Goal: Find specific page/section: Find specific page/section

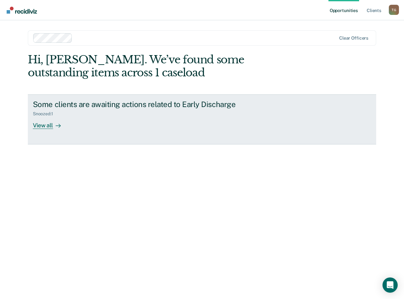
click at [44, 125] on div "View all" at bounding box center [50, 122] width 35 height 12
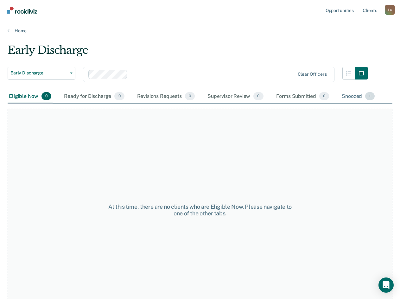
click at [347, 97] on div "Snoozed 1" at bounding box center [357, 97] width 35 height 14
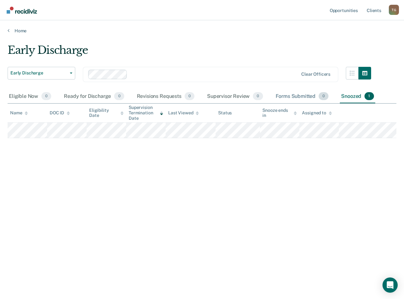
click at [292, 95] on div "Forms Submitted 0" at bounding box center [303, 97] width 56 height 14
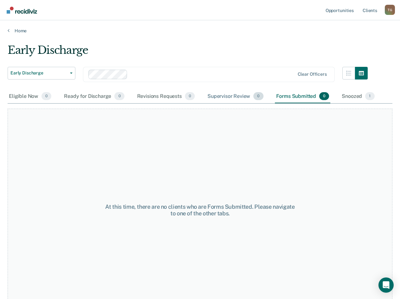
click at [232, 93] on div "Supervisor Review 0" at bounding box center [235, 97] width 59 height 14
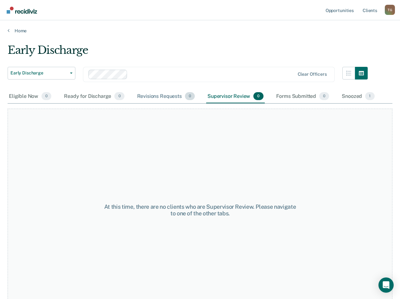
click at [185, 95] on span "0" at bounding box center [190, 96] width 10 height 8
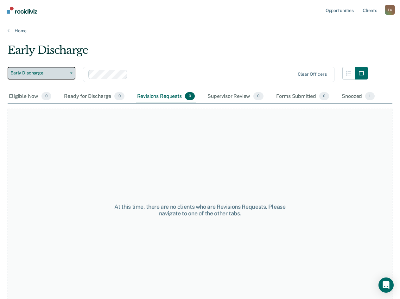
click at [55, 74] on span "Early Discharge" at bounding box center [38, 72] width 57 height 5
